Goal: Transaction & Acquisition: Purchase product/service

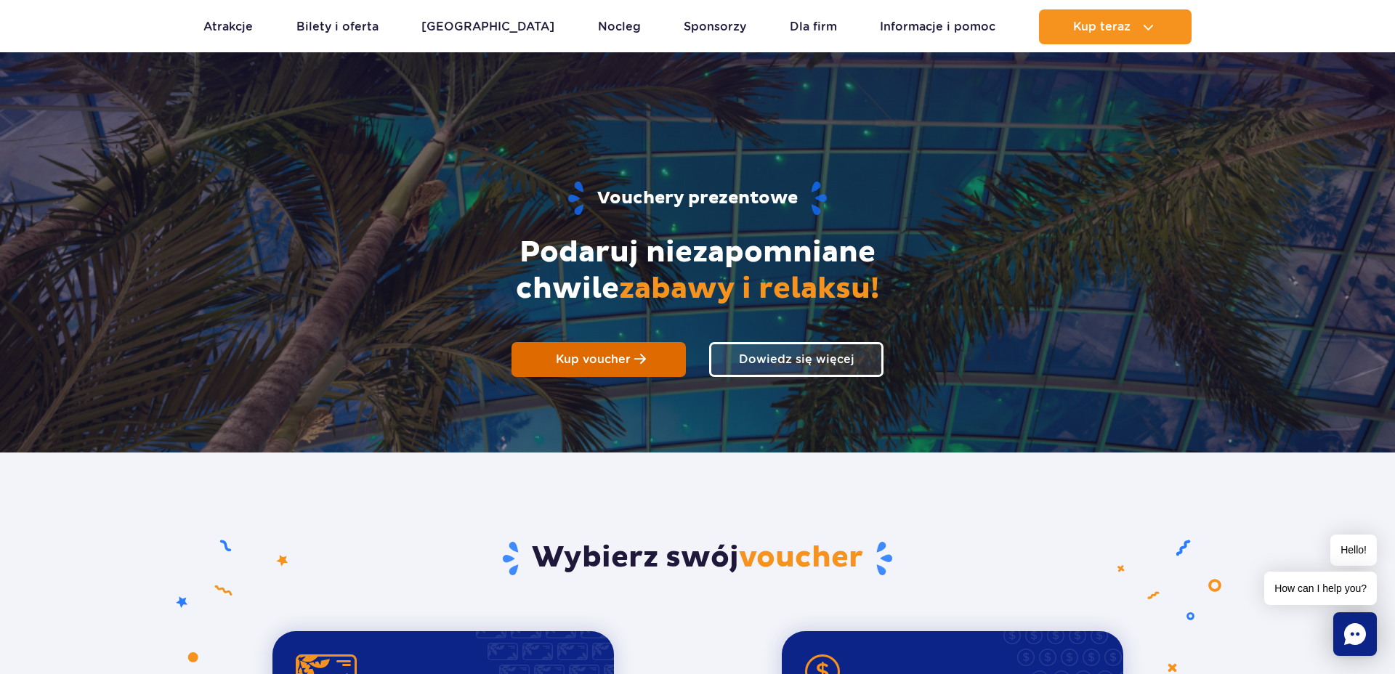
scroll to position [64, 0]
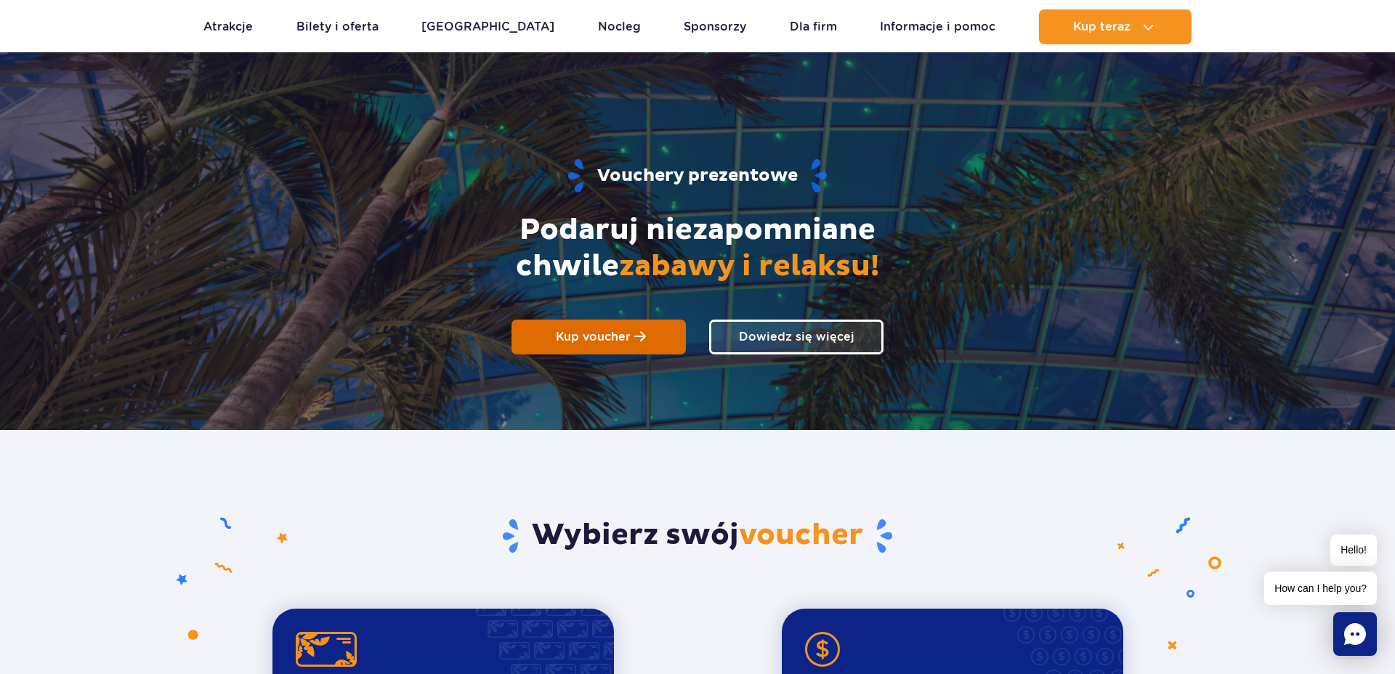
click at [589, 347] on link "Kup voucher" at bounding box center [599, 337] width 174 height 35
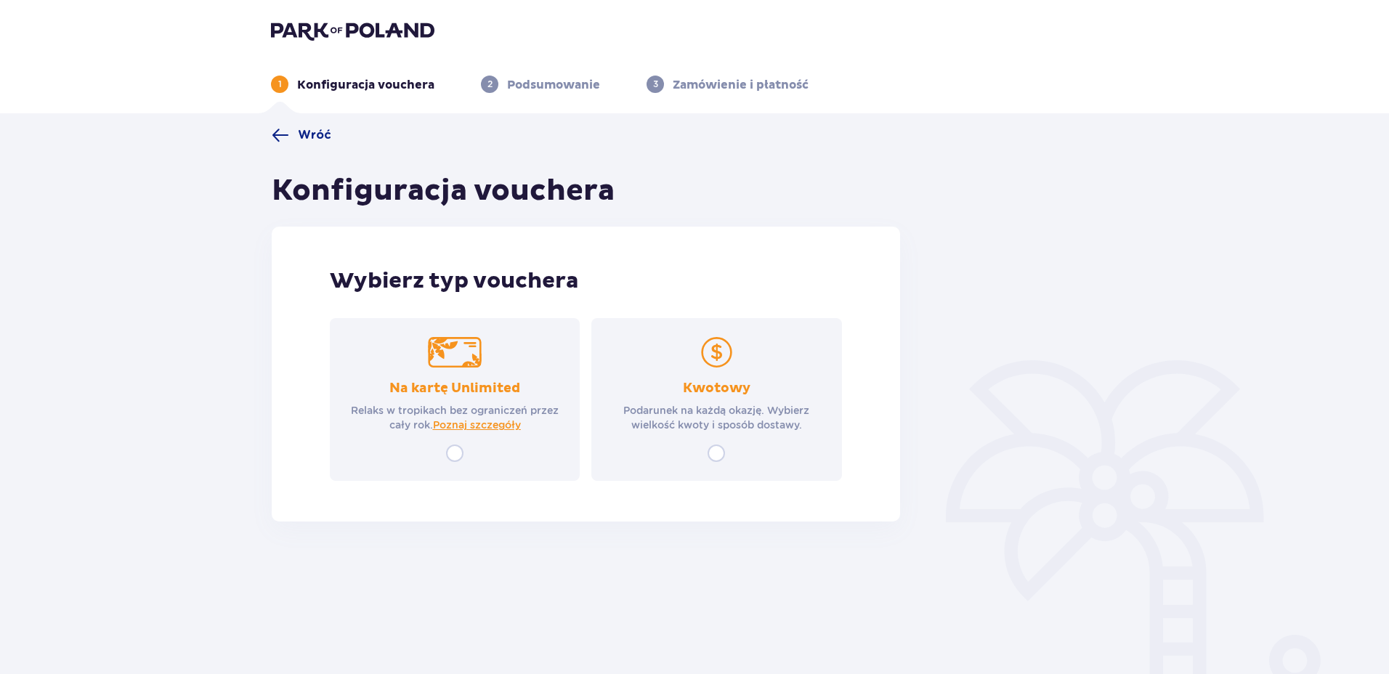
click at [716, 452] on input "radio" at bounding box center [716, 453] width 17 height 17
radio input "true"
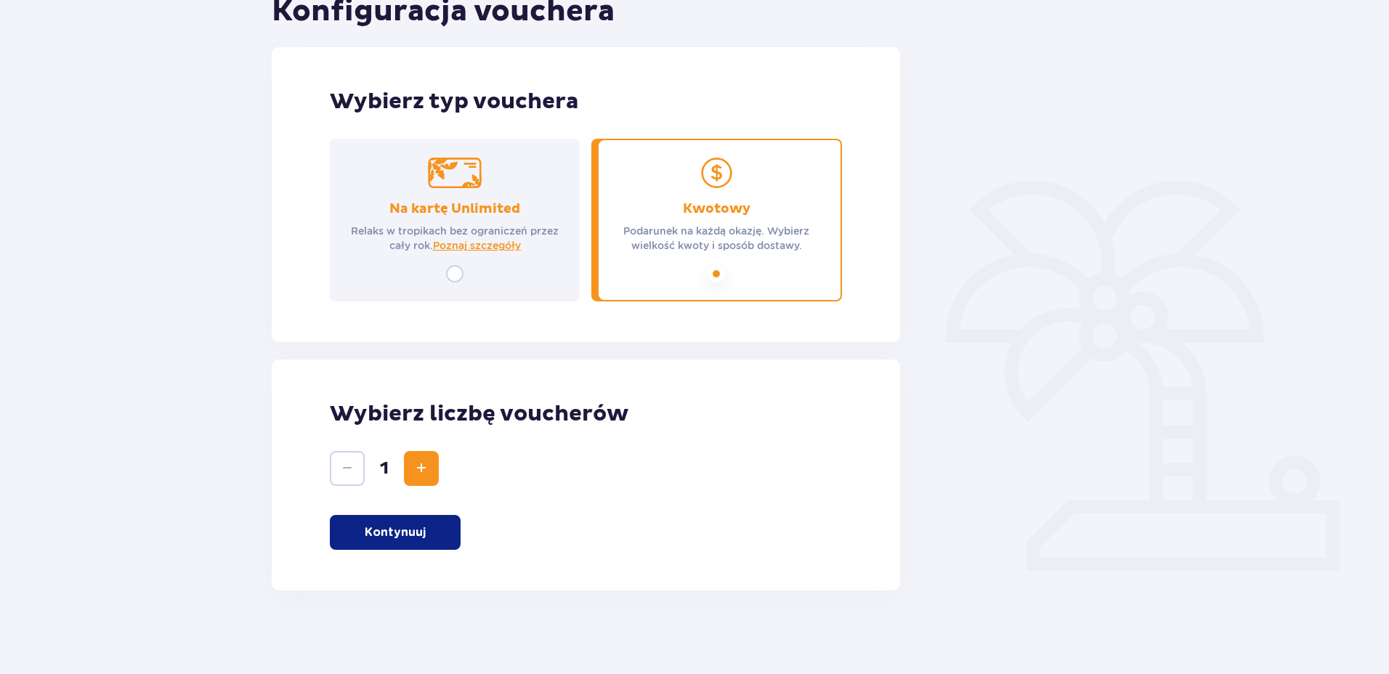
scroll to position [183, 0]
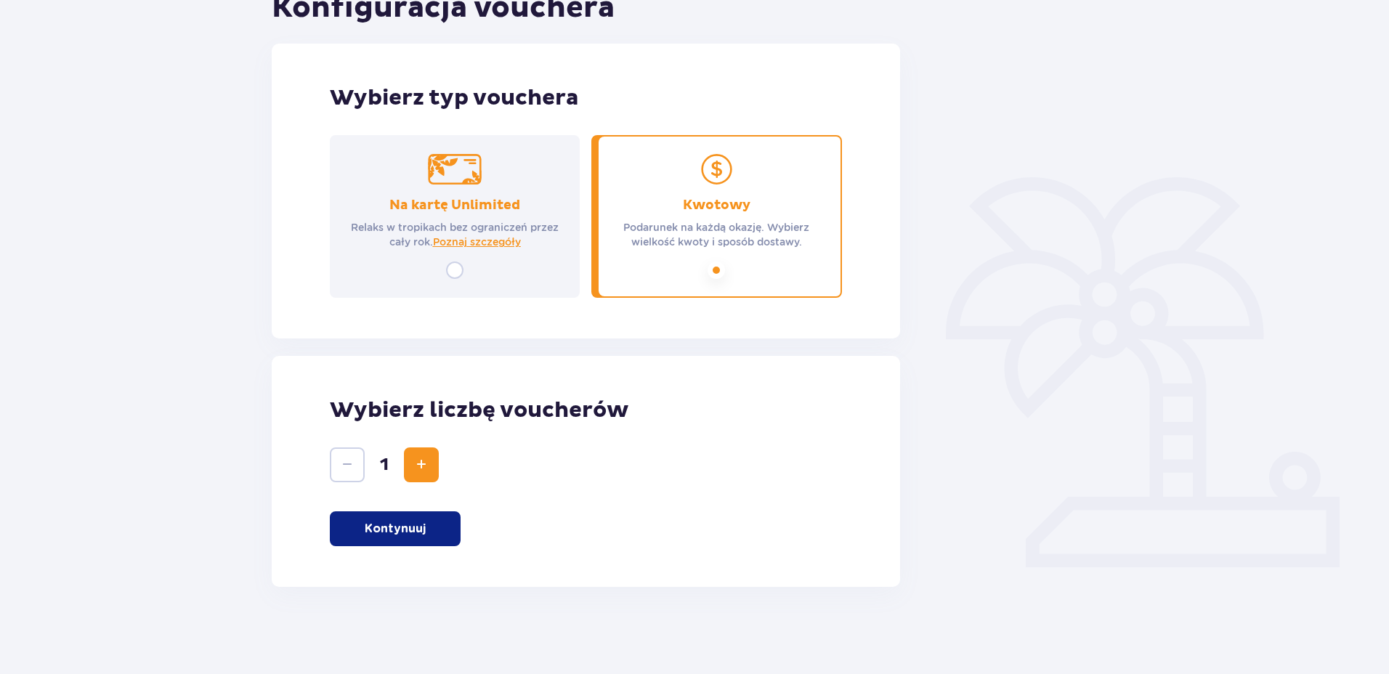
click at [422, 474] on button "Zwiększ" at bounding box center [421, 465] width 35 height 35
click at [352, 472] on span "Zmniejsz" at bounding box center [347, 464] width 17 height 17
click at [420, 527] on p "Kontynuuj" at bounding box center [395, 529] width 61 height 16
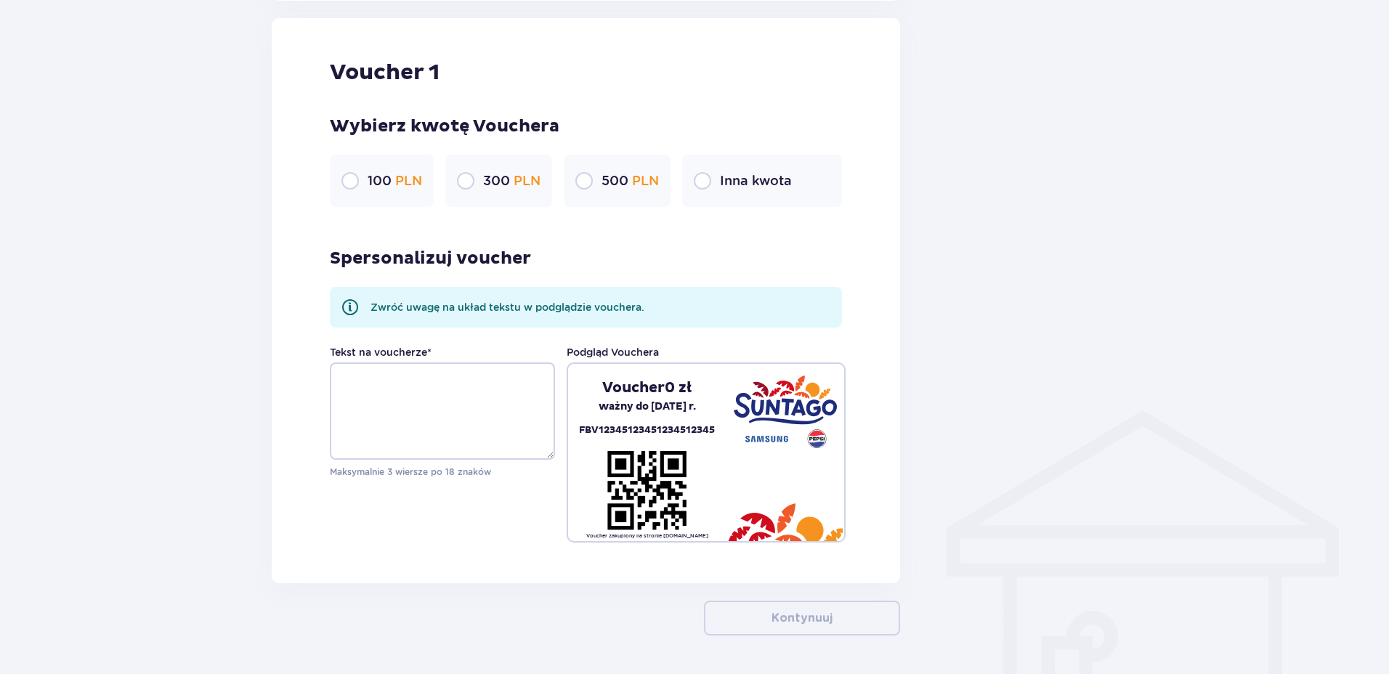
scroll to position [770, 0]
click at [655, 254] on div "Spersonalizuj voucher Zwróć uwagę na układ tekstu w podglądzie vouchera. Tekst …" at bounding box center [586, 380] width 512 height 324
